Goal: Task Accomplishment & Management: Use online tool/utility

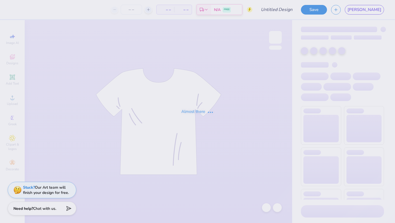
type input "TKE x Theta Hoco"
type input "12"
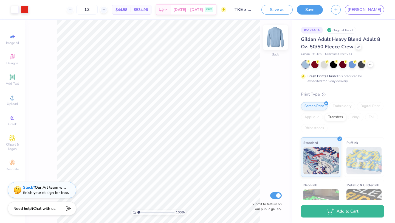
click at [278, 41] on img at bounding box center [275, 37] width 22 height 22
click at [14, 55] on icon at bounding box center [14, 55] width 2 height 2
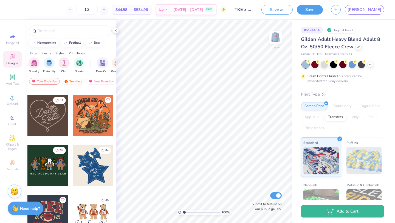
scroll to position [293, 0]
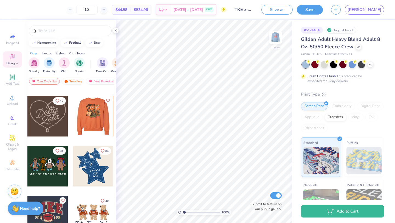
click at [95, 119] on div at bounding box center [93, 116] width 122 height 41
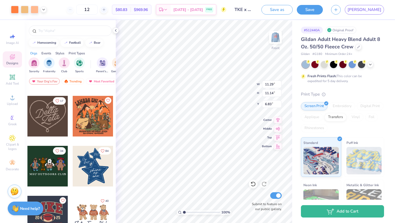
type input "6.83"
type input "12.86"
type input "12.68"
type input "6.91"
type input "13.51"
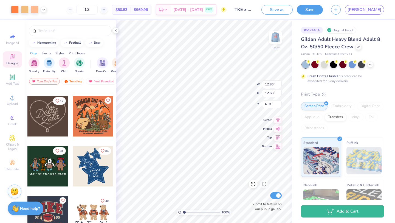
type input "13.33"
type input "6.95"
type input "14.36"
type input "14.17"
type input "6.74"
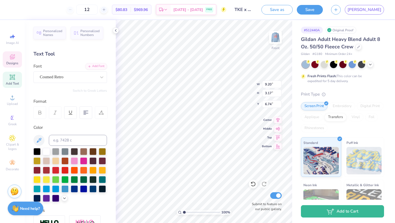
scroll to position [0, 2]
type textarea "HOMECOMING"
type input "3.23"
type input "6.93"
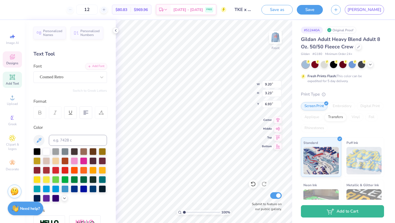
scroll to position [0, 1]
type textarea "HOMECOMING 2025"
type input "11.47"
type input "4.07"
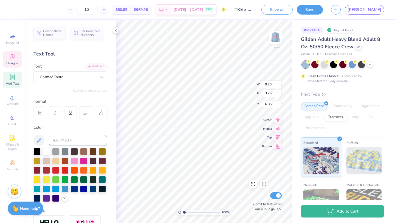
type input "5.97"
type input "11.99"
type input "4.25"
type input "5.77"
type input "11.99"
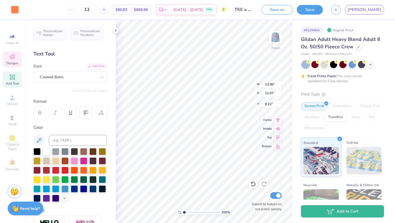
type input "4.25"
type input "5.78"
type input "11.17"
type input "4.53"
type input "8.03"
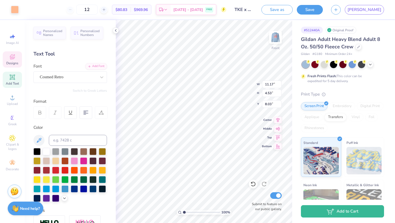
type input "12.06"
type input "7.38"
type input "11.65"
type input "11.28"
type input "11.99"
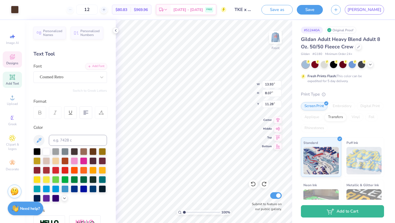
type input "4.25"
type input "5.78"
type input "20.47"
type input "11.10"
type input "0.75"
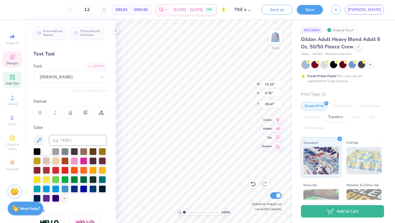
type input "19.45"
type textarea "TAU KAPPA EPSILON X THETA PHI ALPHA"
type input "8.56"
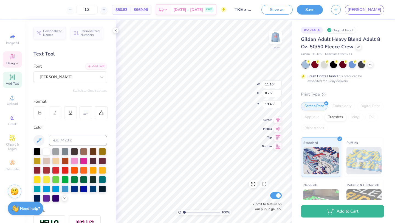
type input "3.06"
type input "18.29"
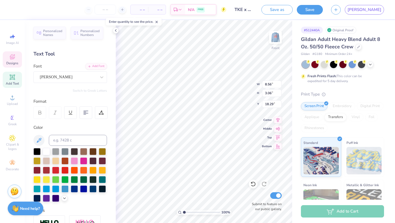
type input "8.03"
type input "0.61"
type input "20.47"
type input "13.93"
type input "8.07"
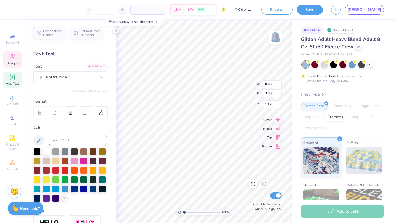
type input "11.28"
type input "8.56"
type input "3.06"
type input "19.34"
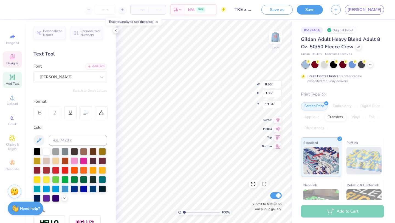
type textarea "TAU KAPPA EPSILON X THETA PHI ALPHA"
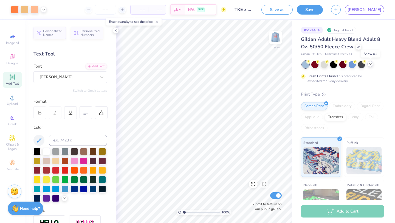
click at [371, 64] on icon at bounding box center [370, 64] width 4 height 4
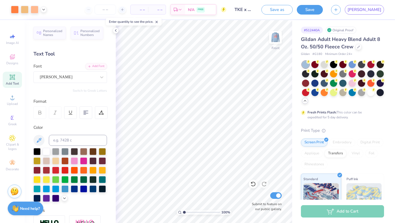
click at [304, 100] on icon at bounding box center [305, 100] width 4 height 4
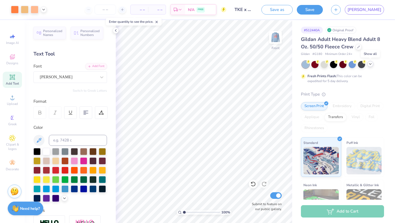
click at [374, 65] on div at bounding box center [343, 64] width 82 height 7
click at [371, 65] on icon at bounding box center [370, 64] width 4 height 4
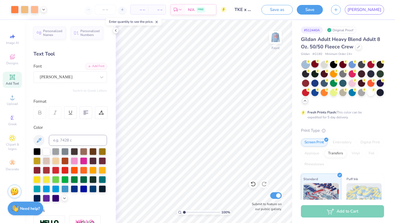
click at [315, 65] on div at bounding box center [314, 63] width 7 height 7
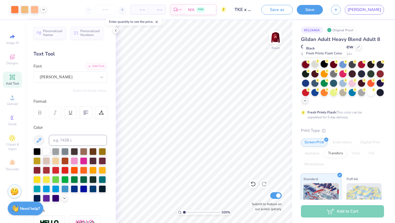
click at [325, 66] on div at bounding box center [324, 63] width 7 height 7
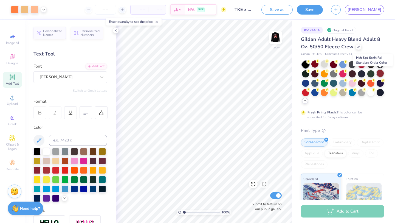
click at [379, 73] on div at bounding box center [380, 73] width 7 height 7
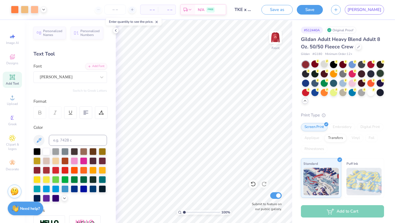
click at [379, 72] on div at bounding box center [380, 73] width 7 height 7
click at [353, 81] on div at bounding box center [352, 82] width 7 height 7
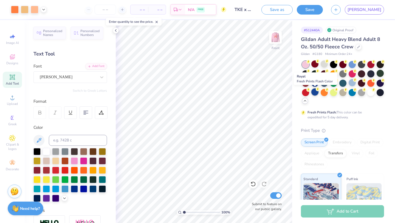
click at [314, 94] on div at bounding box center [314, 91] width 7 height 7
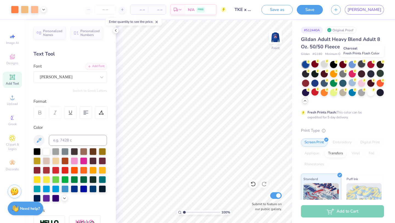
click at [362, 63] on icon at bounding box center [364, 61] width 4 height 4
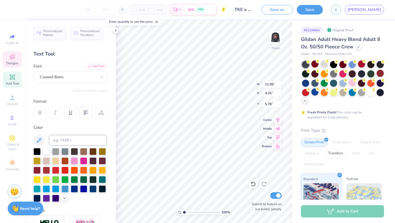
click at [48, 153] on div at bounding box center [46, 150] width 7 height 7
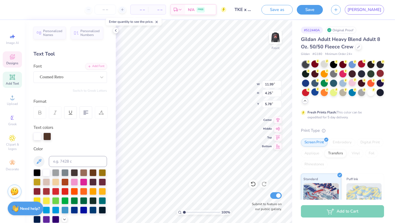
type input "8.56"
type input "3.06"
type input "19.34"
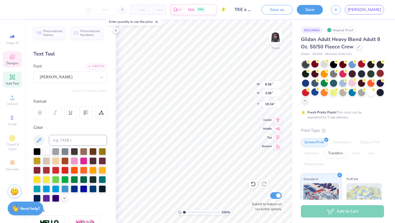
click at [44, 150] on div at bounding box center [46, 150] width 7 height 7
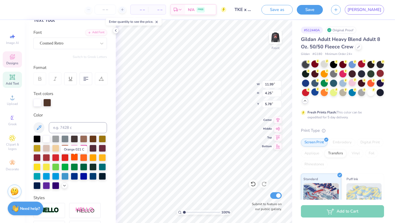
scroll to position [34, 0]
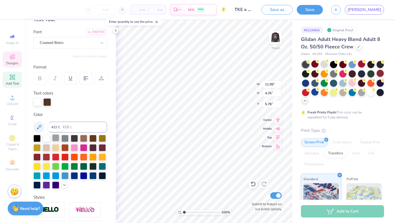
click at [54, 137] on div at bounding box center [55, 137] width 7 height 7
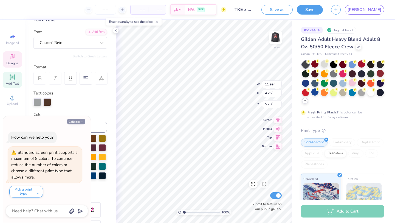
click at [78, 121] on button "Collapse" at bounding box center [76, 122] width 18 height 6
type textarea "x"
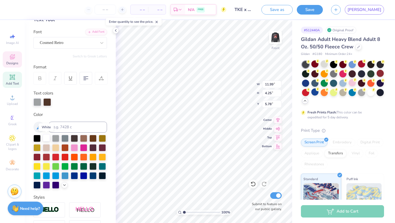
click at [45, 138] on div at bounding box center [46, 137] width 7 height 7
type input "11.99"
type input "4.25"
type input "5.78"
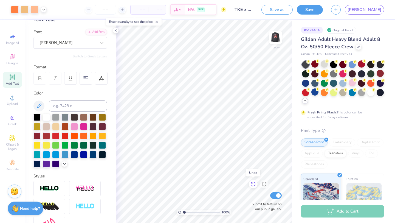
click at [251, 182] on div "100 % Front Submit to feature on our public gallery." at bounding box center [204, 121] width 176 height 203
type input "4.20"
click at [274, 38] on img at bounding box center [275, 37] width 22 height 22
click at [279, 37] on img at bounding box center [275, 37] width 22 height 22
click at [272, 43] on img at bounding box center [275, 37] width 22 height 22
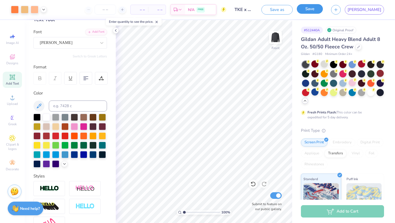
click at [323, 11] on button "Save" at bounding box center [310, 9] width 26 height 10
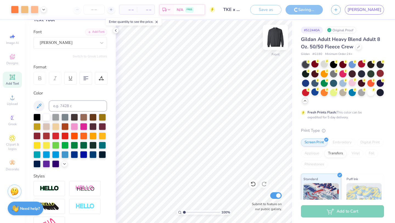
click at [274, 39] on img at bounding box center [275, 37] width 22 height 22
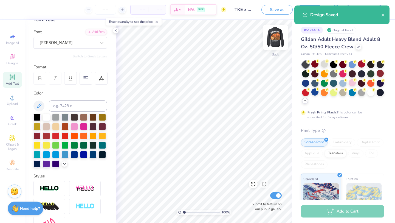
click at [276, 41] on img at bounding box center [275, 37] width 22 height 22
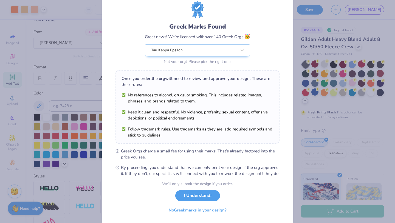
scroll to position [19, 0]
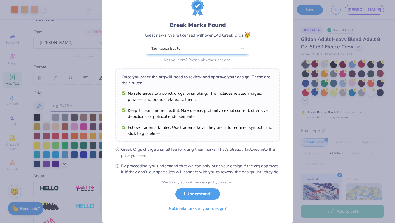
click at [94, 163] on div "Greek Marks Found Great news! We’re licensed with over 140 Greek Orgs. 🥳 Tau Ka…" at bounding box center [197, 111] width 395 height 223
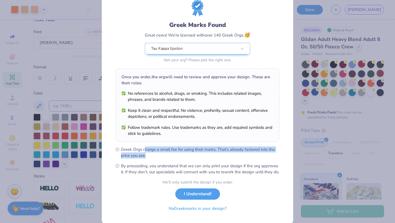
drag, startPoint x: 145, startPoint y: 150, endPoint x: 206, endPoint y: 153, distance: 61.8
click at [206, 154] on span "Greek Orgs charge a small fee for using their marks. That’s already factored in…" at bounding box center [200, 152] width 159 height 12
click at [206, 153] on span "Greek Orgs charge a small fee for using their marks. That’s already factored in…" at bounding box center [200, 152] width 159 height 12
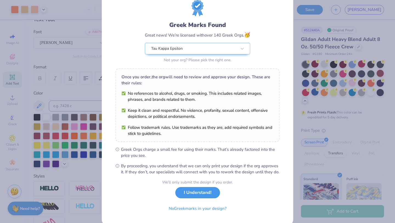
click at [206, 197] on button "I Understand!" at bounding box center [197, 192] width 45 height 11
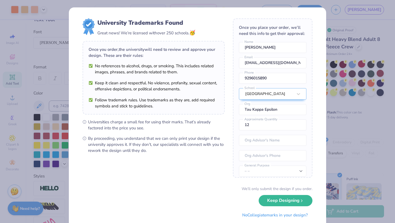
click at [352, 63] on div "University Trademarks Found Great news! We’re licensed with over 250 schools. 🥳…" at bounding box center [197, 111] width 395 height 223
click at [295, 200] on button "Keep Designing" at bounding box center [286, 198] width 54 height 11
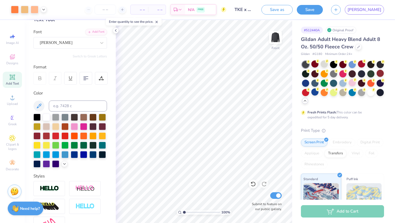
click at [157, 21] on icon at bounding box center [157, 22] width 4 height 4
